Goal: Task Accomplishment & Management: Use online tool/utility

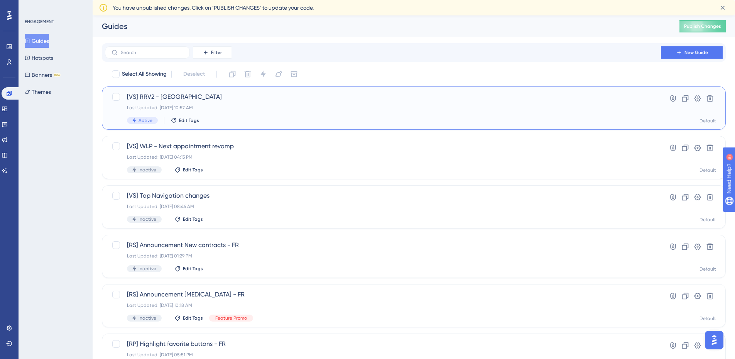
click at [241, 111] on div "[VS] RRV2 - [GEOGRAPHIC_DATA] Last Updated: [DATE] 10:57 AM Active Edit Tags" at bounding box center [383, 108] width 512 height 32
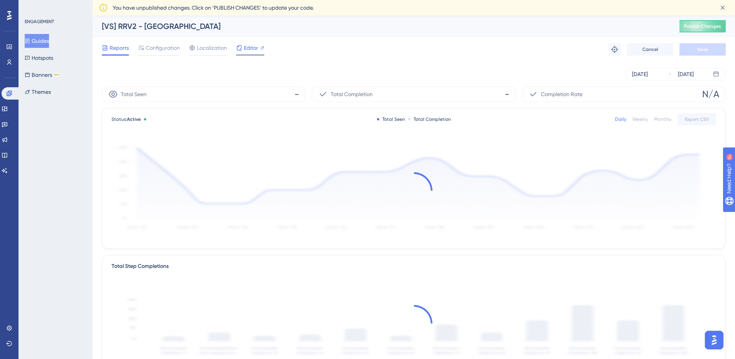
click at [251, 54] on div at bounding box center [250, 54] width 28 height 1
click at [43, 41] on button "Guides" at bounding box center [37, 41] width 24 height 14
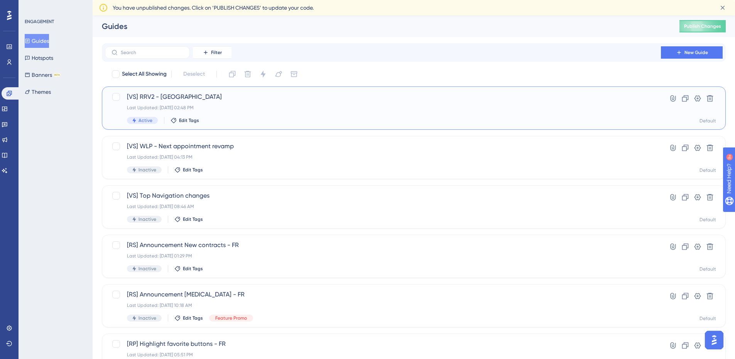
click at [235, 111] on div "[VS] RRV2 - [GEOGRAPHIC_DATA] Last Updated: [DATE] 02:48 PM Active Edit Tags" at bounding box center [383, 108] width 512 height 32
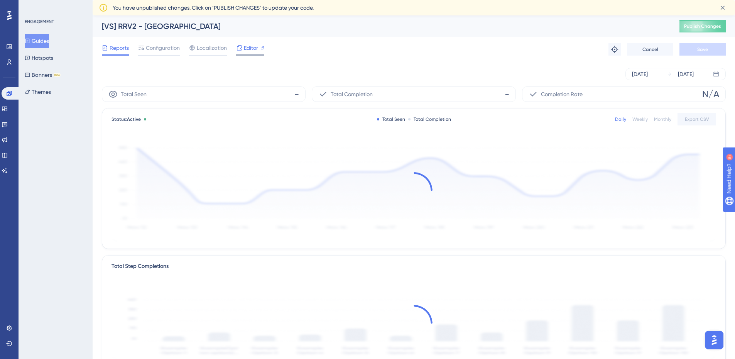
click at [244, 46] on span "Editor" at bounding box center [251, 47] width 14 height 9
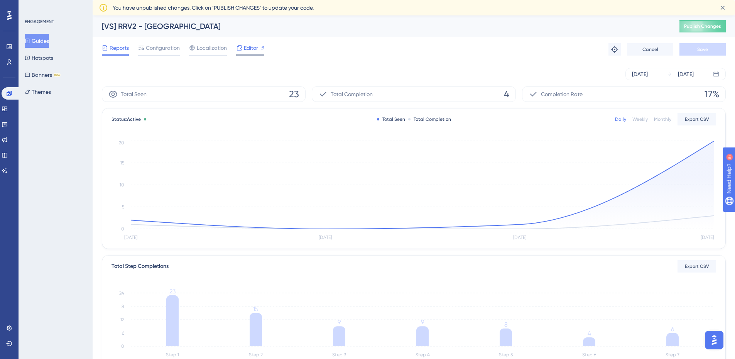
click at [238, 49] on icon at bounding box center [239, 48] width 6 height 6
